Goal: Task Accomplishment & Management: Use online tool/utility

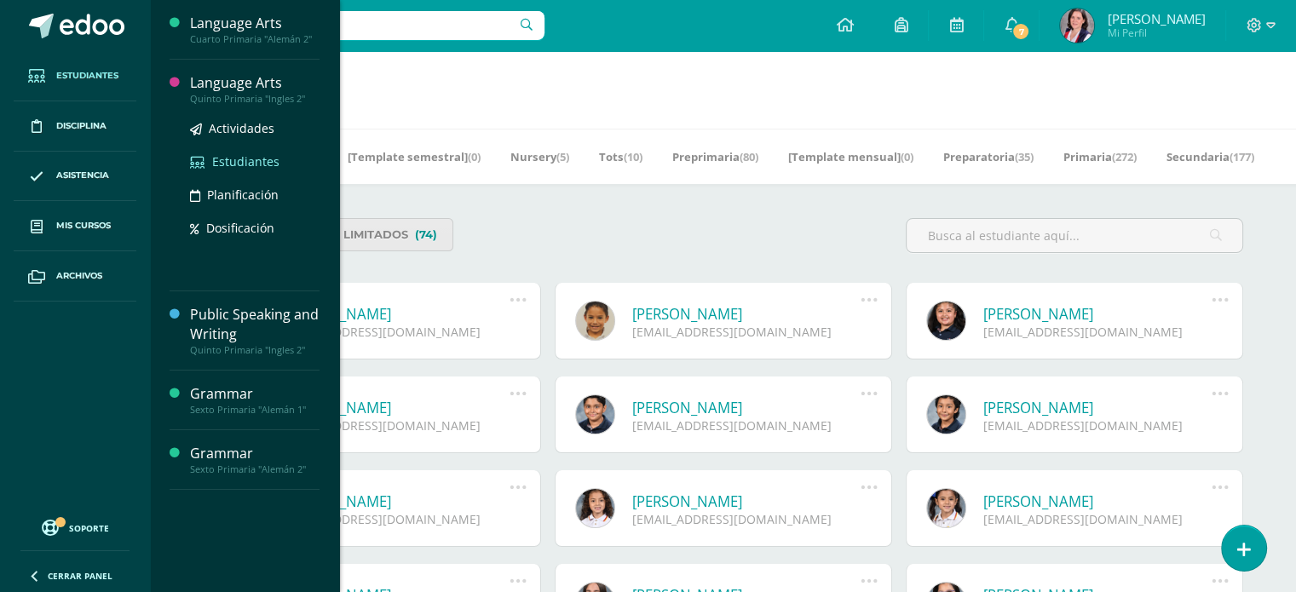
click at [235, 159] on span "Estudiantes" at bounding box center [245, 161] width 67 height 16
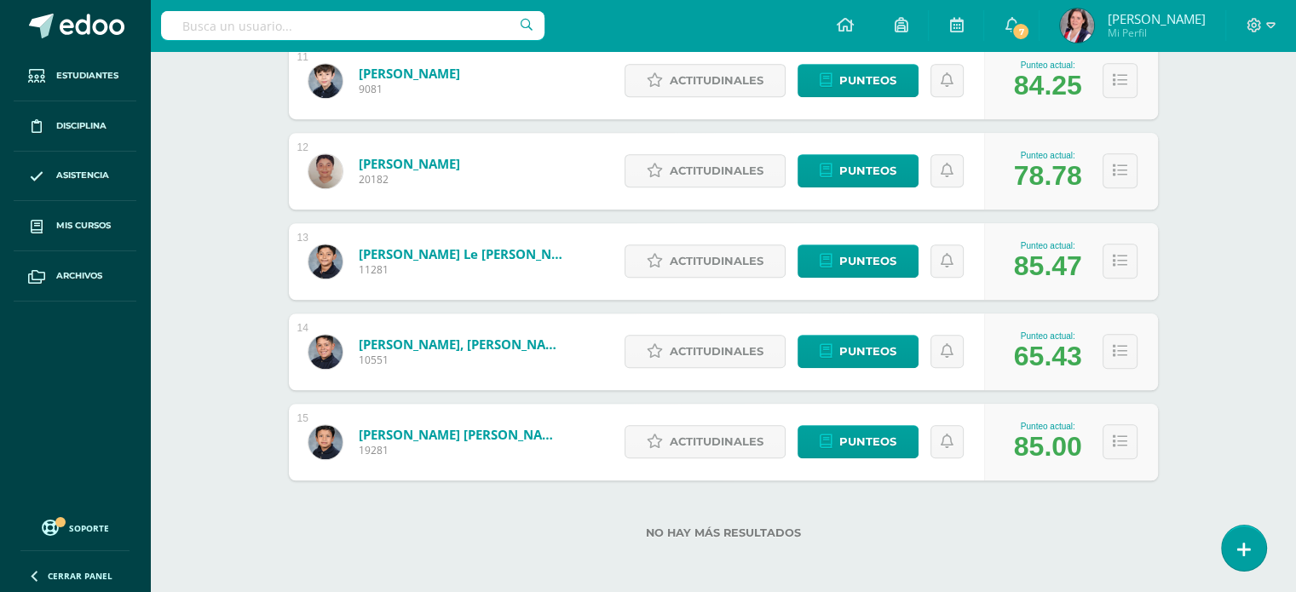
scroll to position [1155, 0]
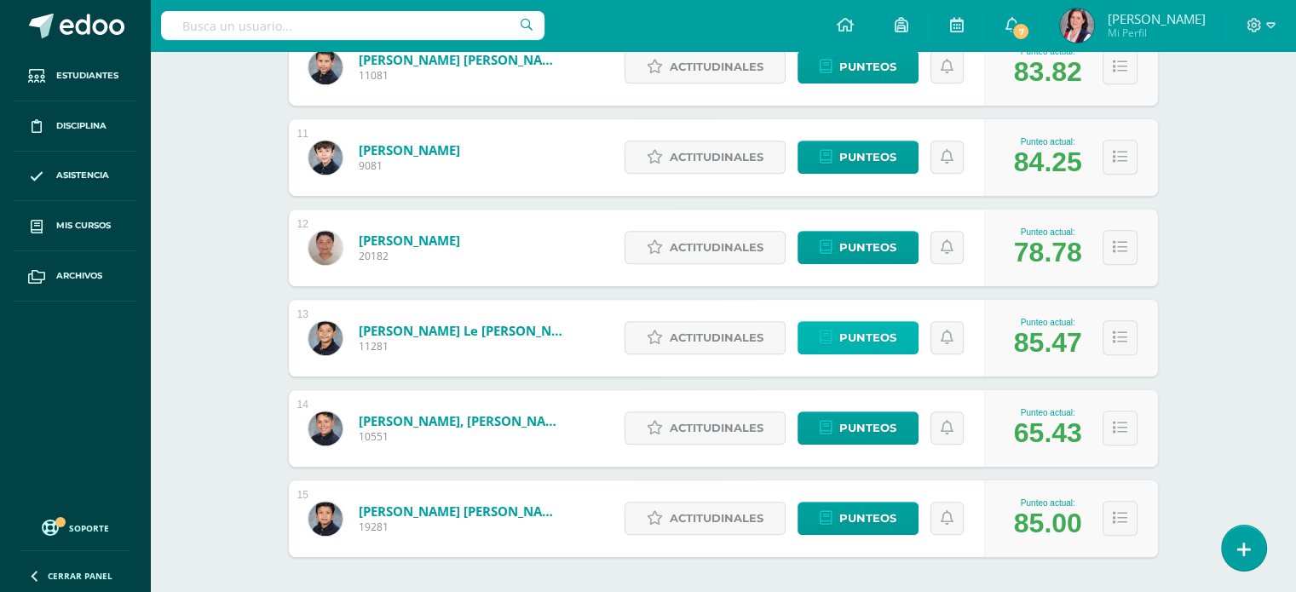
click at [875, 336] on span "Punteos" at bounding box center [867, 338] width 57 height 32
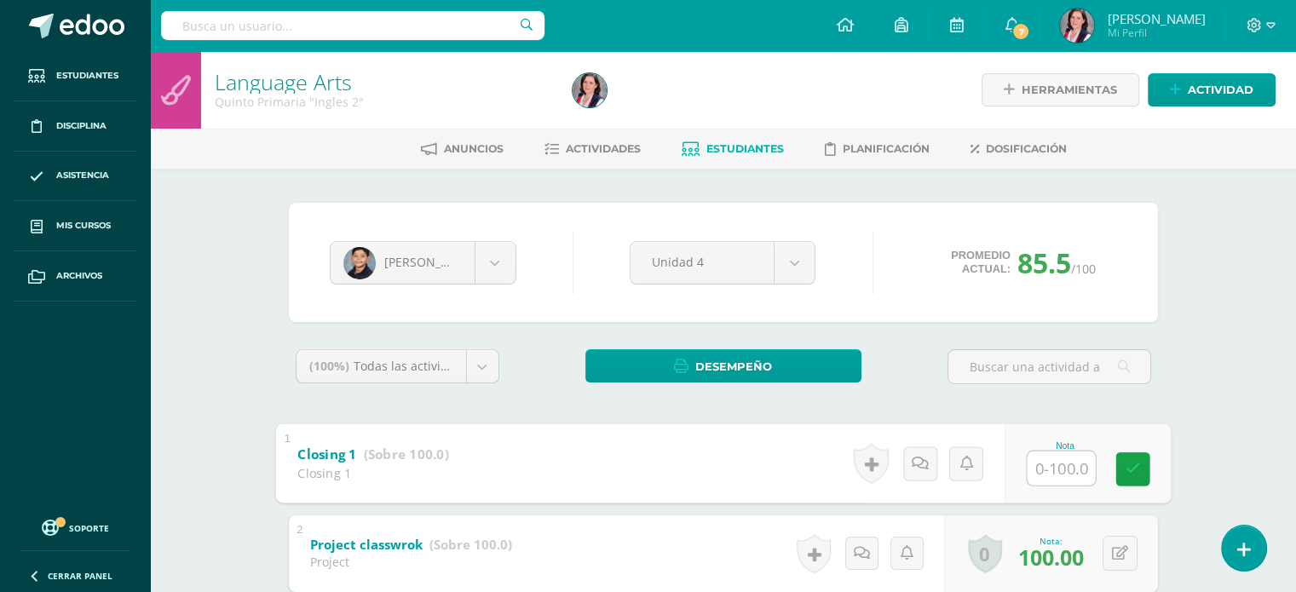
click at [1060, 476] on input "text" at bounding box center [1061, 468] width 68 height 34
type input "82"
click at [1128, 468] on icon at bounding box center [1132, 469] width 15 height 14
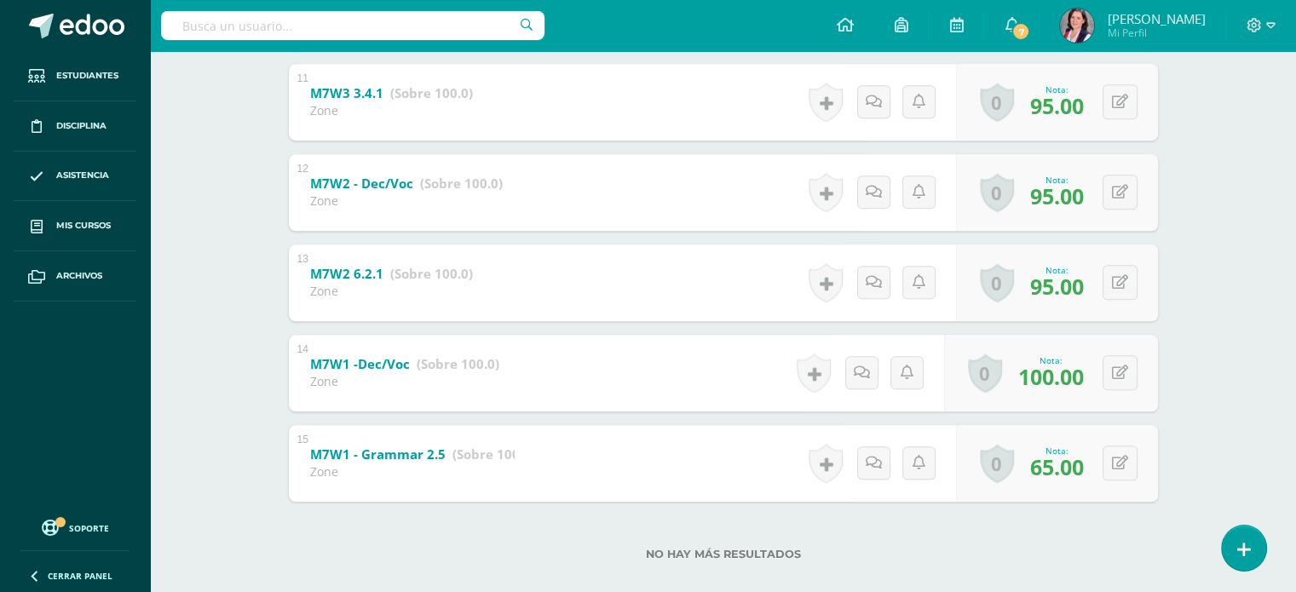
scroll to position [1287, 0]
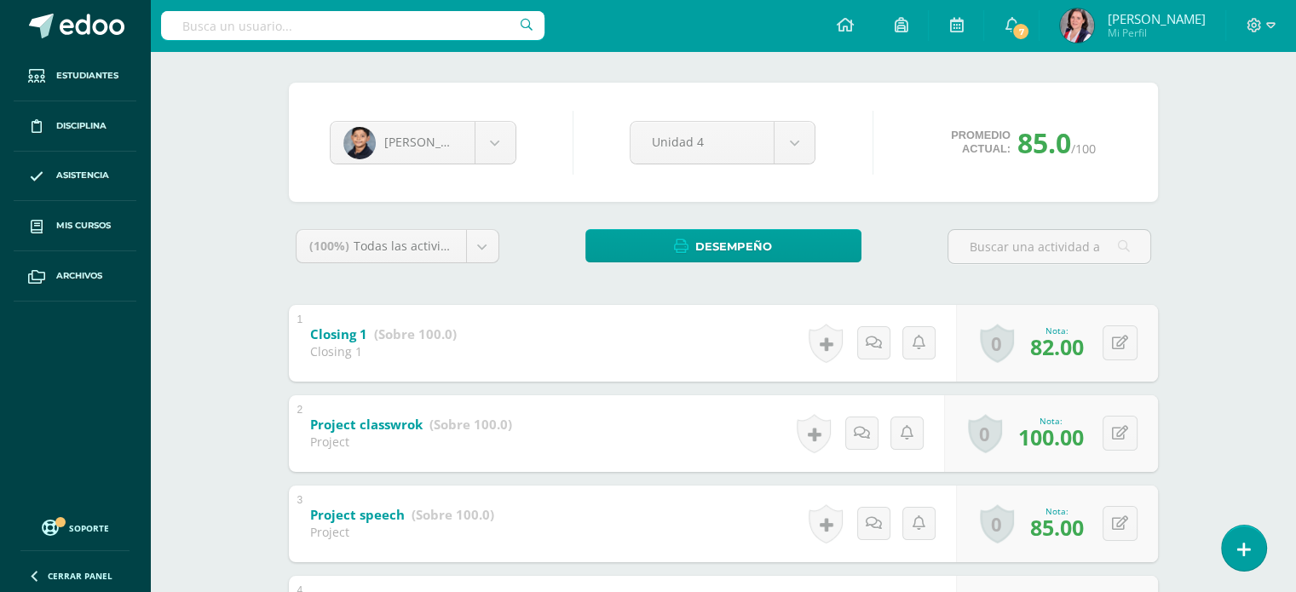
scroll to position [0, 0]
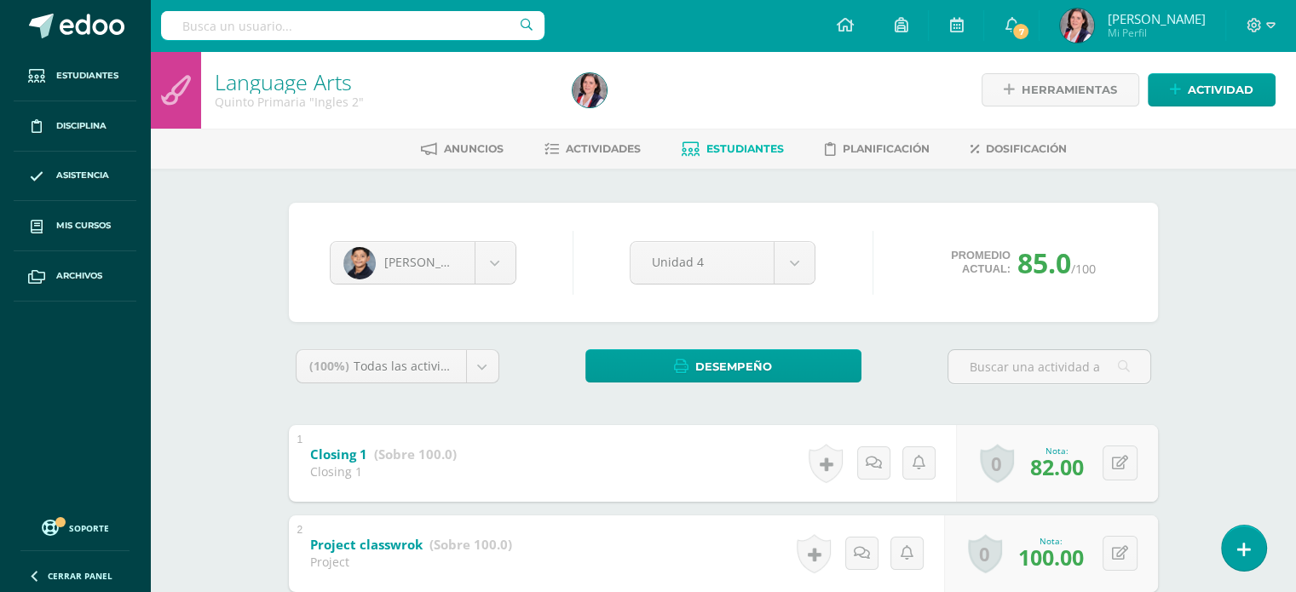
click at [740, 148] on span "Estudiantes" at bounding box center [745, 148] width 78 height 13
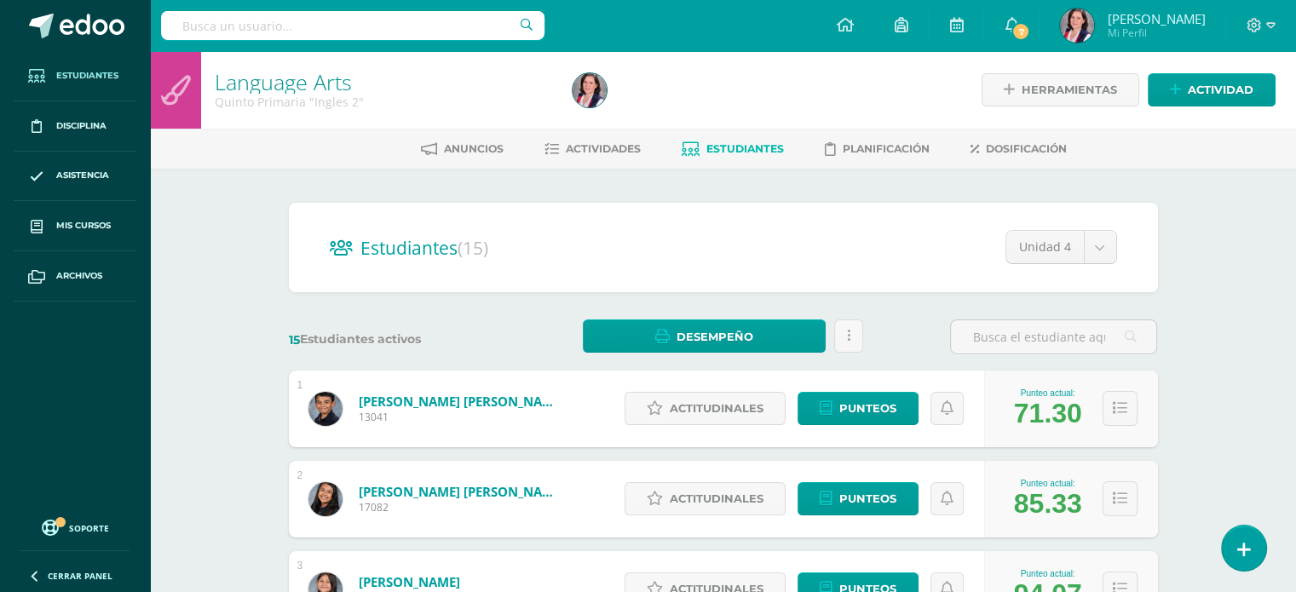
click at [94, 78] on span "Estudiantes" at bounding box center [87, 76] width 62 height 14
